Goal: Transaction & Acquisition: Purchase product/service

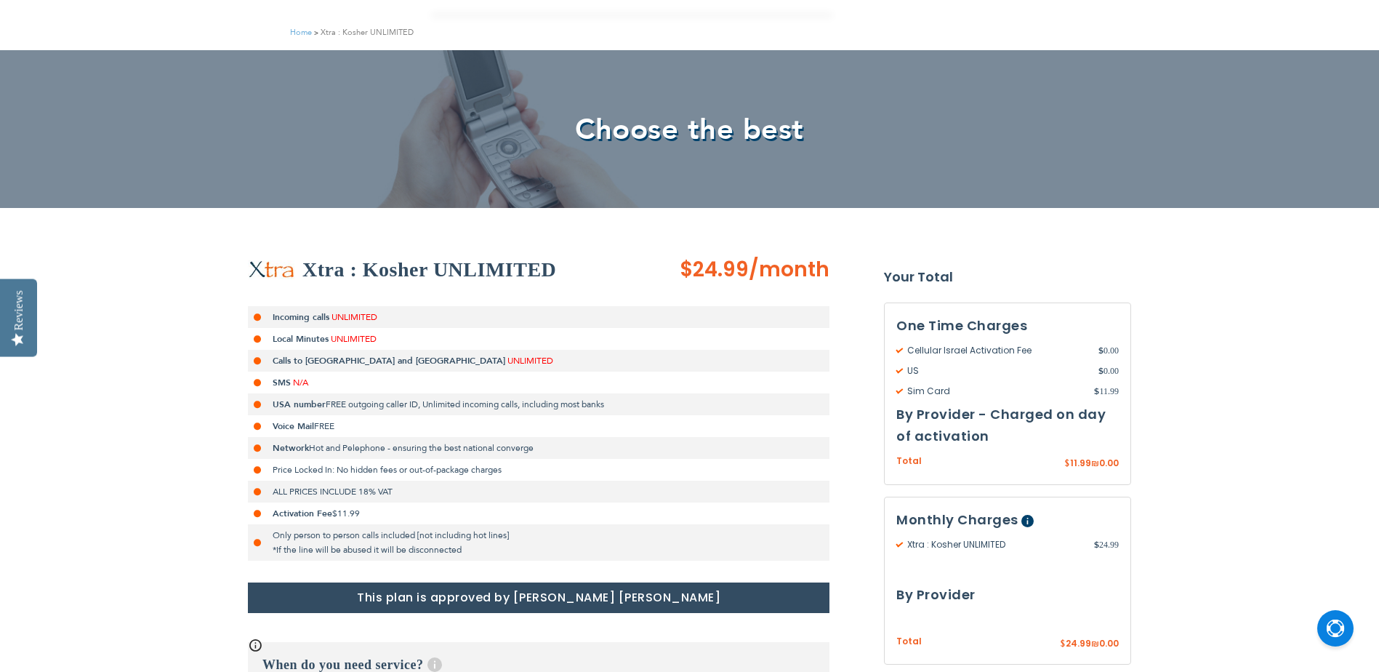
scroll to position [291, 0]
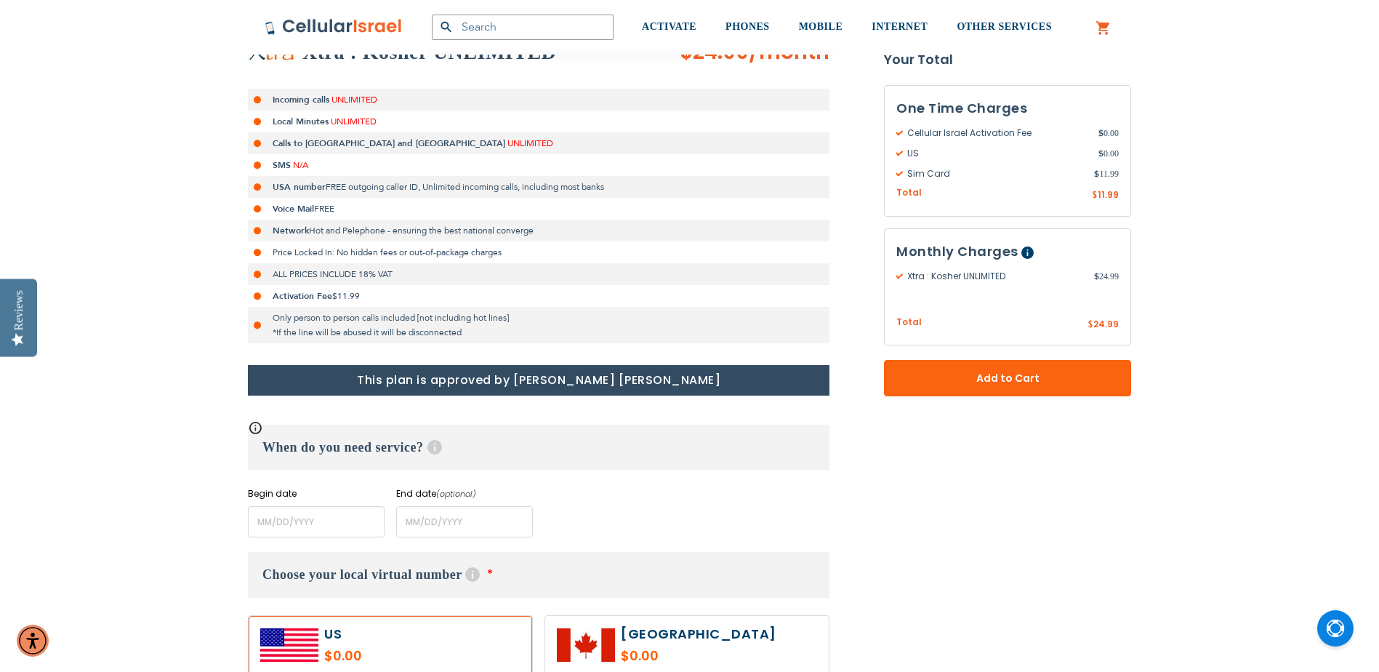
click at [414, 257] on li "Price Locked In: No hidden fees or out-of-package charges" at bounding box center [539, 252] width 582 height 22
click at [413, 257] on li "Price Locked In: No hidden fees or out-of-package charges" at bounding box center [539, 252] width 582 height 22
drag, startPoint x: 413, startPoint y: 257, endPoint x: 572, endPoint y: 268, distance: 159.6
click at [572, 268] on li "ALL PRICES INCLUDE 18% VAT" at bounding box center [539, 274] width 582 height 22
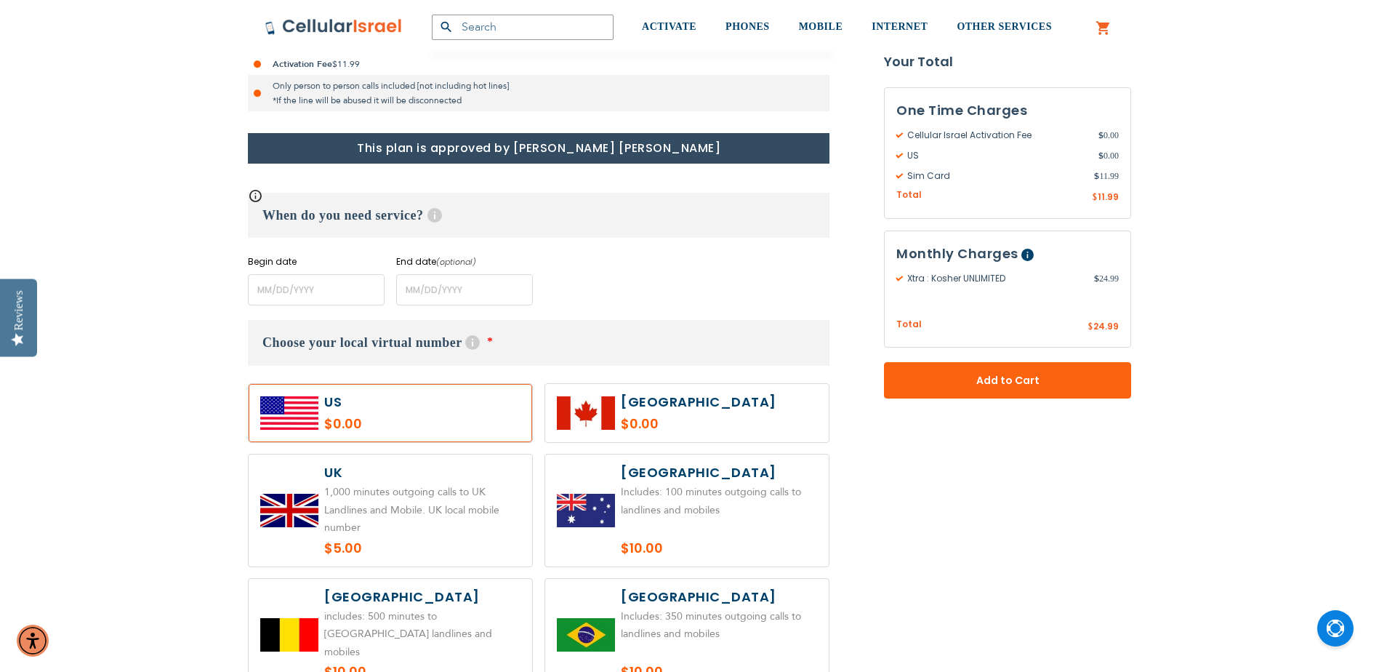
scroll to position [582, 0]
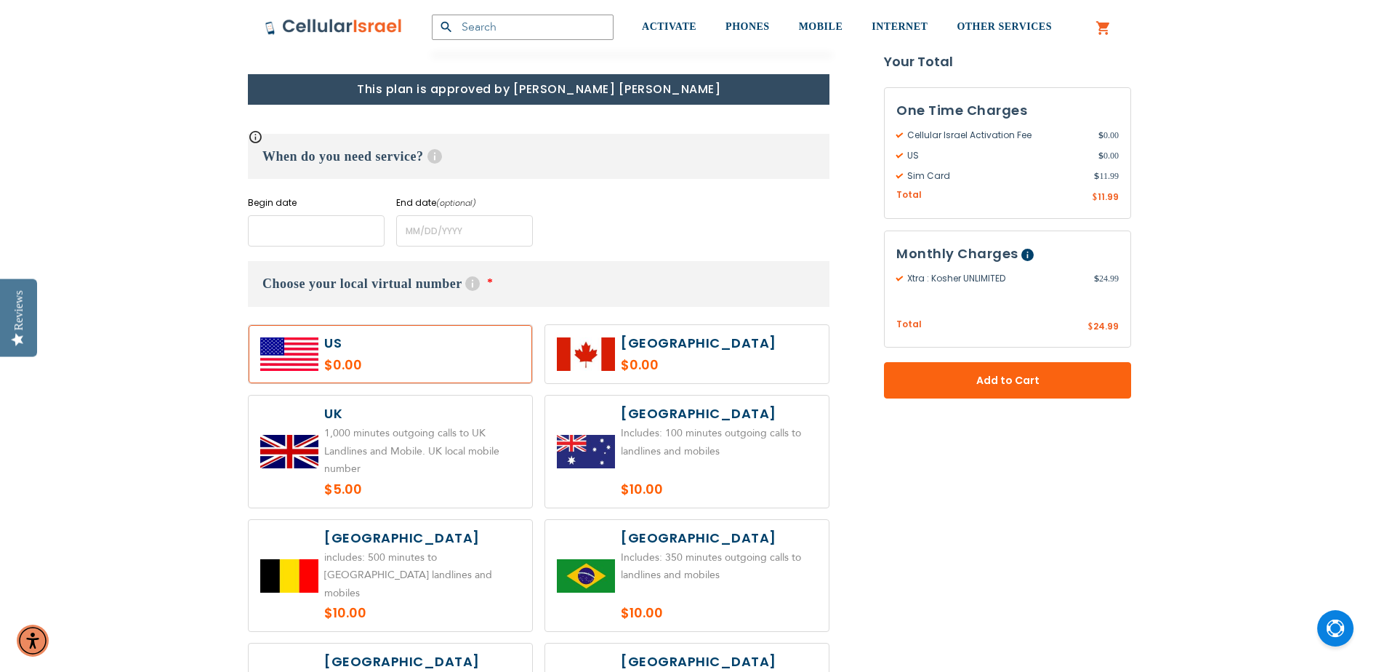
click at [289, 233] on input "name" at bounding box center [316, 230] width 137 height 31
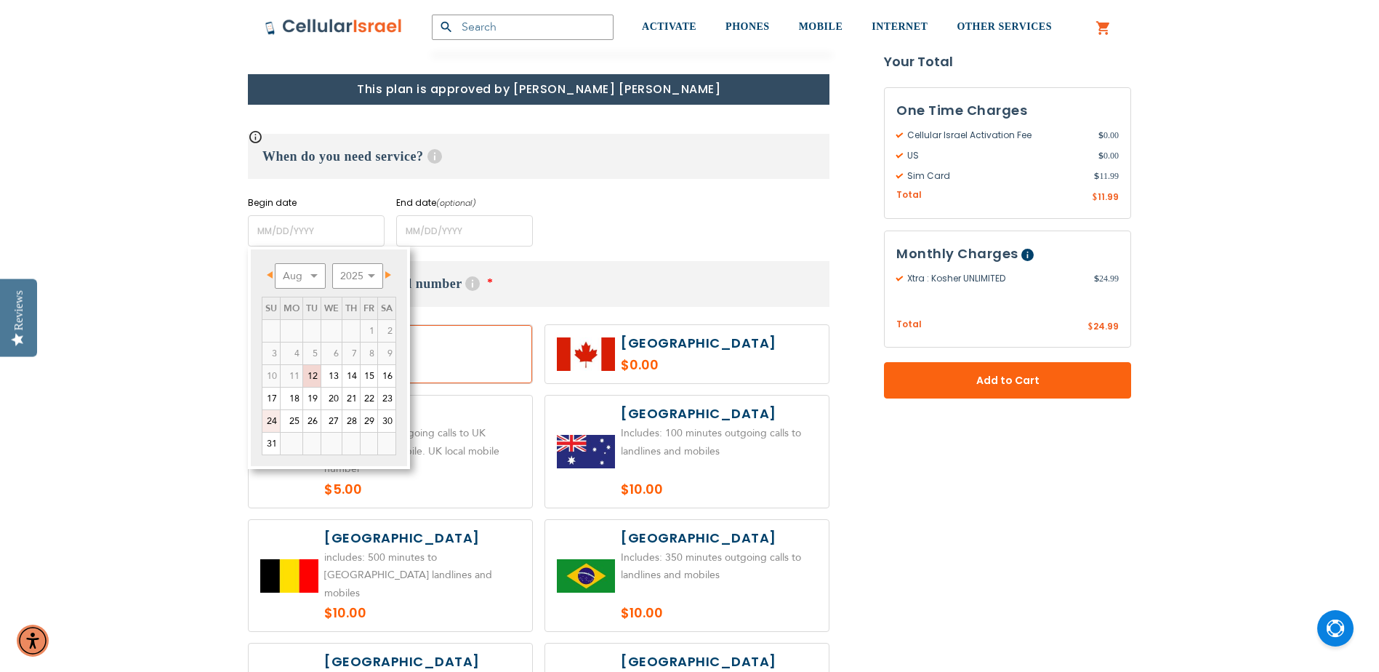
click at [273, 420] on link "24" at bounding box center [270, 421] width 17 height 22
type input "[DATE]"
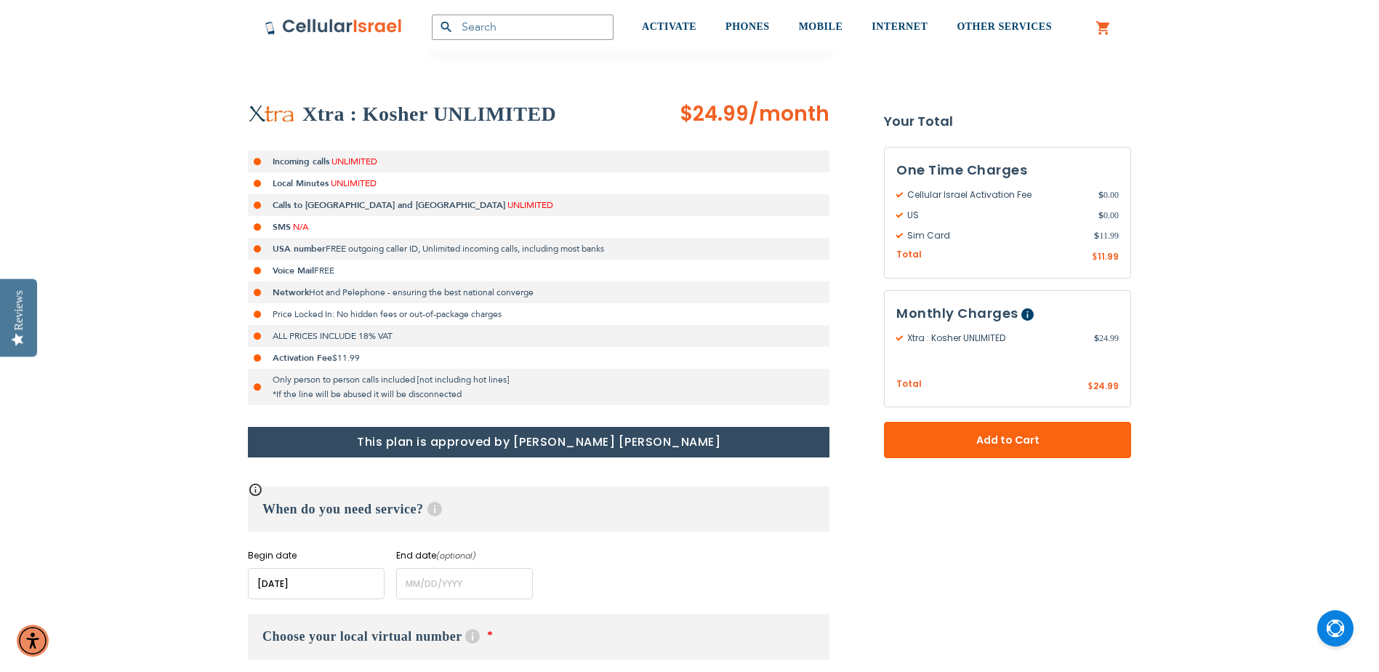
scroll to position [218, 0]
